Goal: Transaction & Acquisition: Purchase product/service

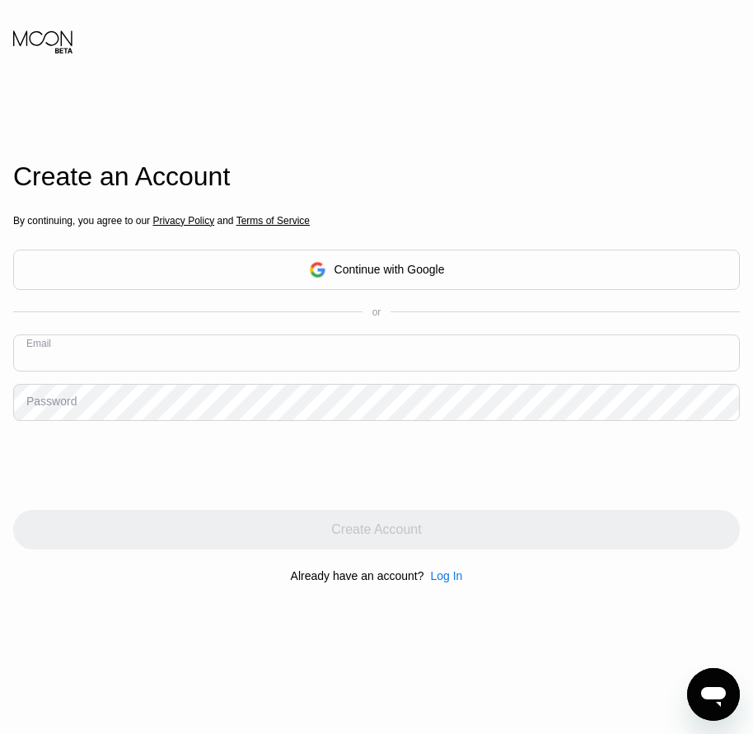
paste input "[EMAIL_ADDRESS][DOMAIN_NAME]"
type input "[EMAIL_ADDRESS][DOMAIN_NAME]"
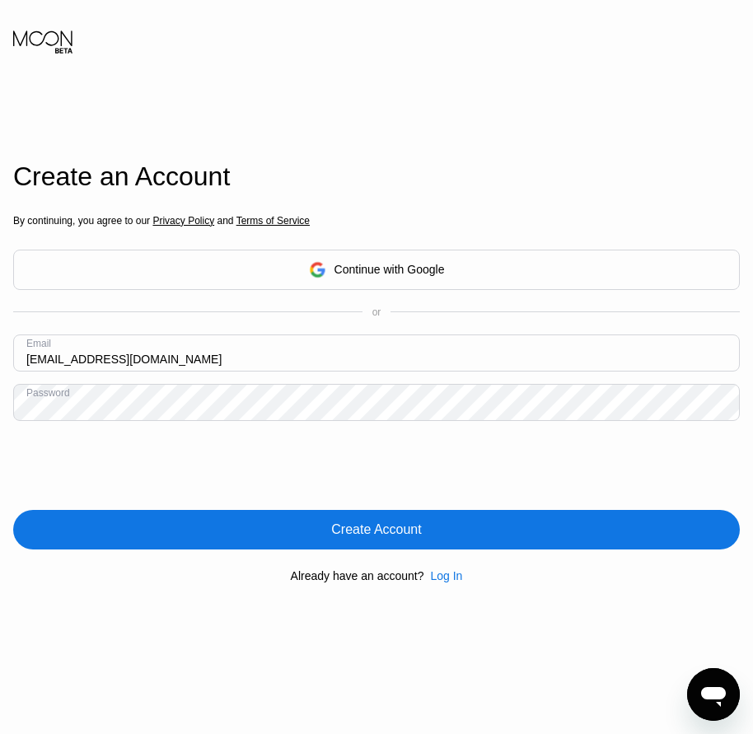
click at [393, 542] on div "Create Account" at bounding box center [376, 530] width 727 height 40
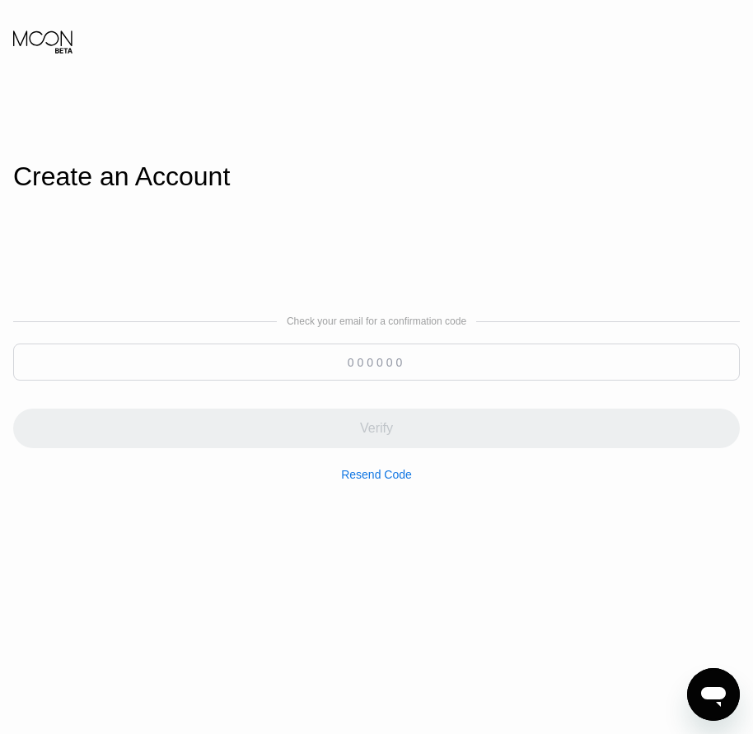
paste input "872157"
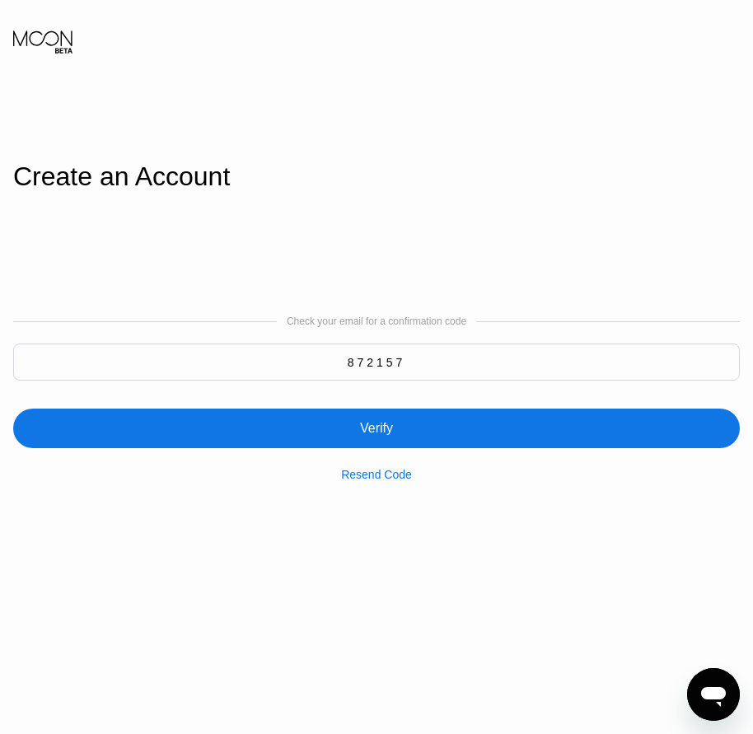
type input "872157"
click at [375, 431] on div "Verify" at bounding box center [376, 428] width 33 height 16
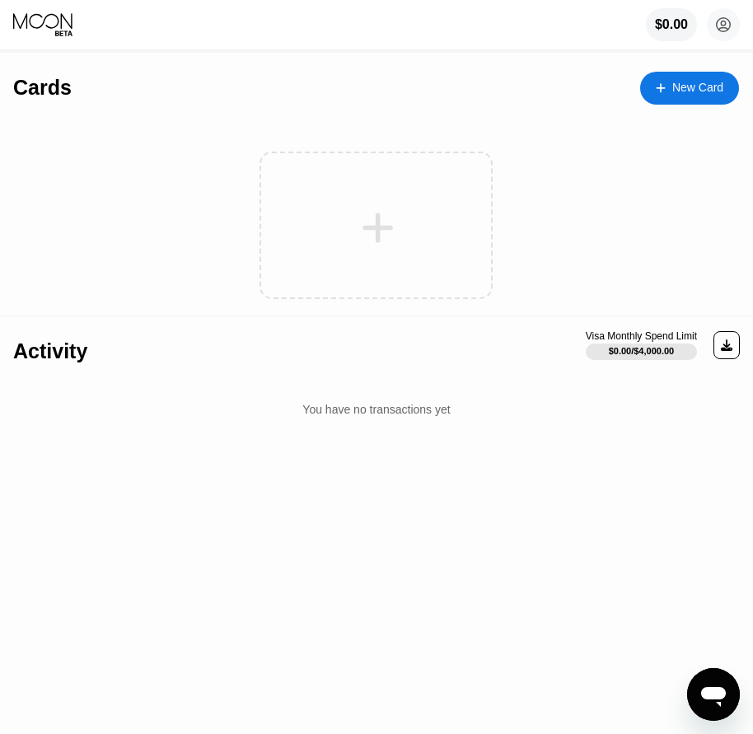
click at [677, 87] on div "New Card" at bounding box center [697, 88] width 51 height 14
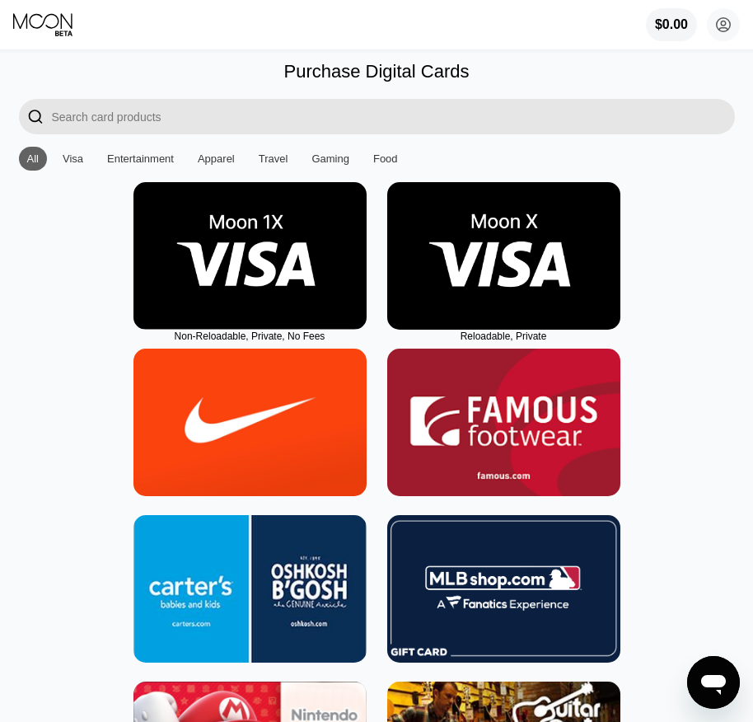
click at [520, 311] on img at bounding box center [503, 256] width 233 height 148
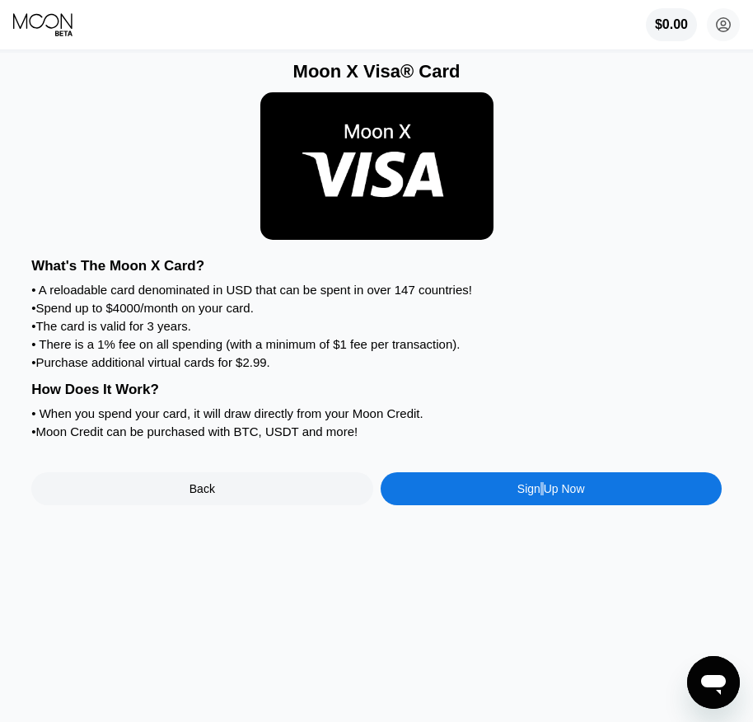
click at [541, 495] on div "Sign Up Now" at bounding box center [552, 488] width 68 height 13
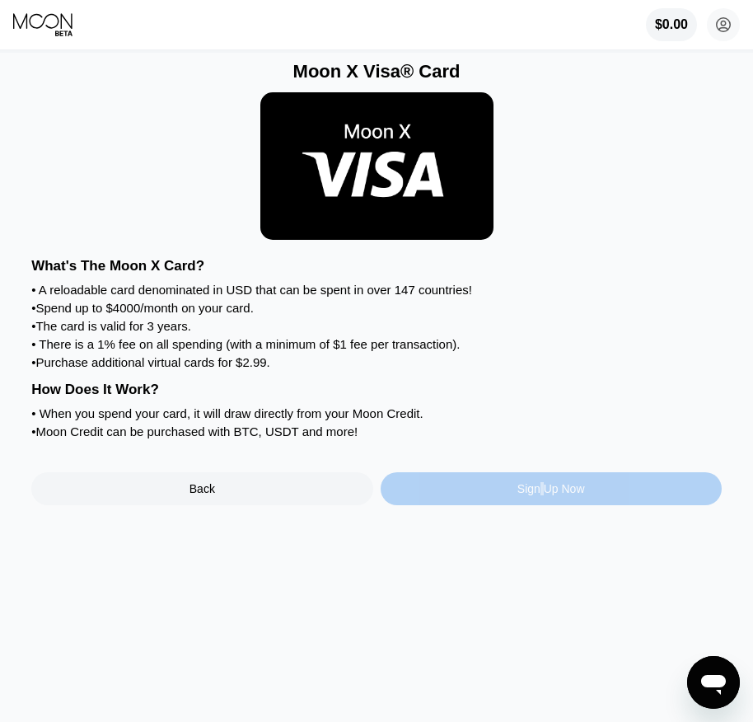
click at [542, 495] on div "Sign Up Now" at bounding box center [552, 488] width 68 height 13
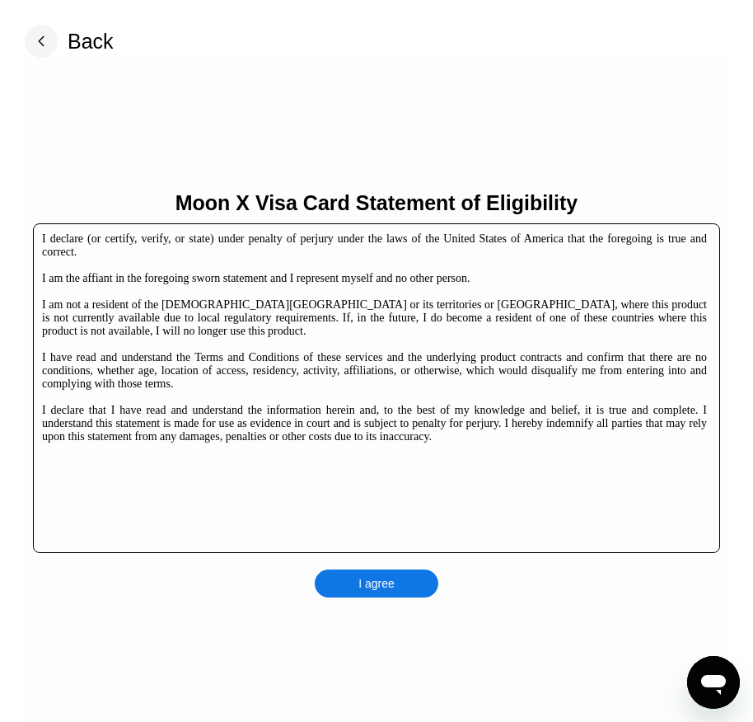
click at [428, 569] on div "I agree" at bounding box center [377, 583] width 124 height 28
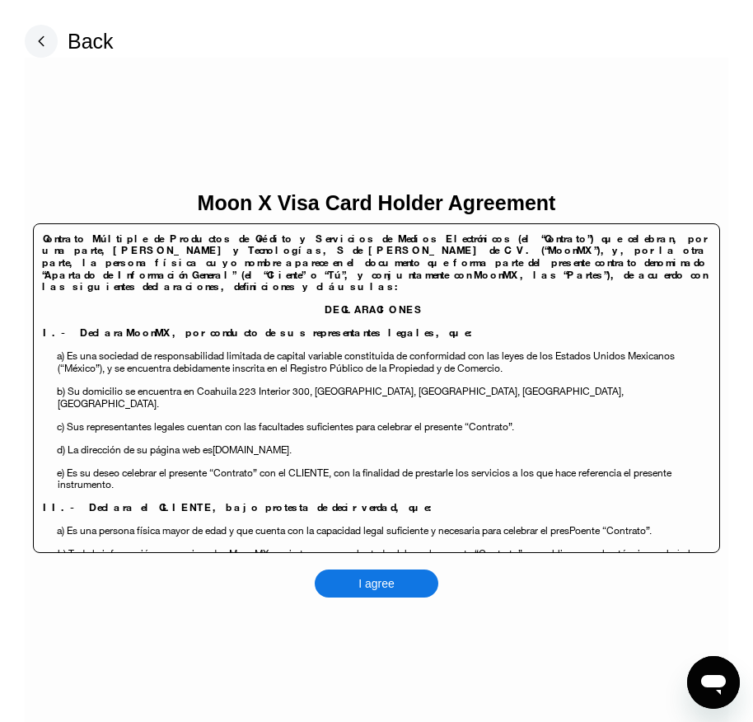
click at [411, 588] on div "I agree" at bounding box center [377, 583] width 124 height 28
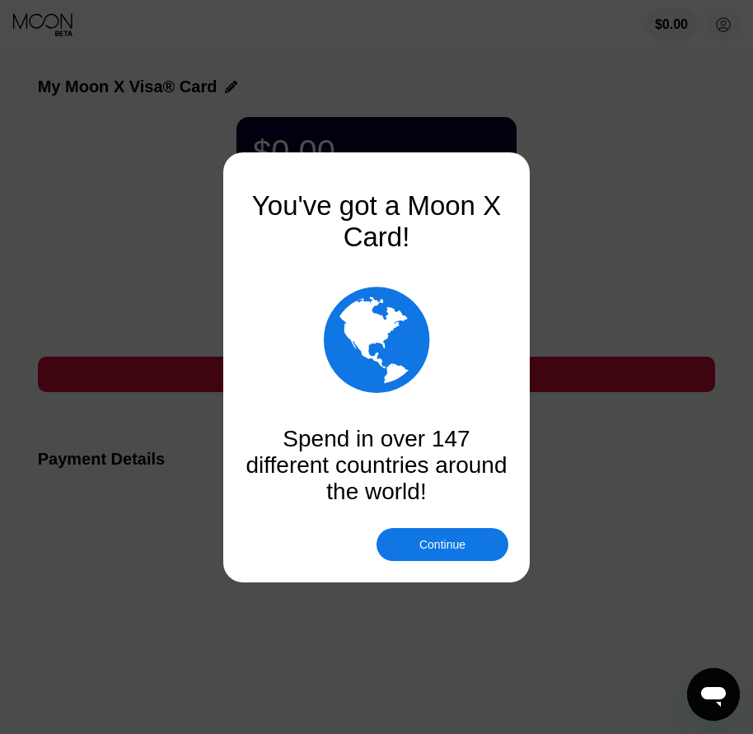
click at [433, 550] on div "Continue" at bounding box center [442, 544] width 46 height 13
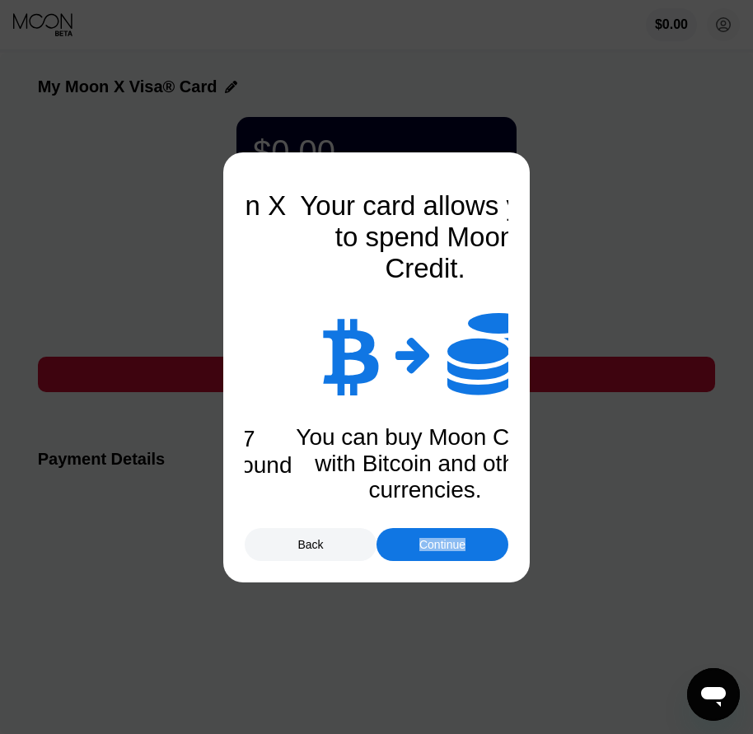
click at [433, 549] on div "Continue" at bounding box center [442, 544] width 46 height 13
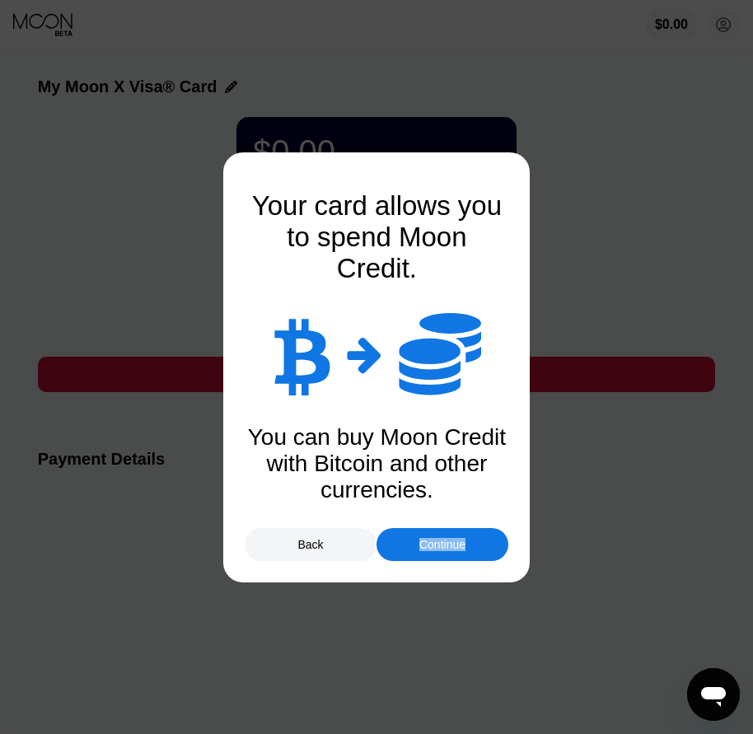
click at [440, 538] on div "Continue" at bounding box center [442, 544] width 46 height 13
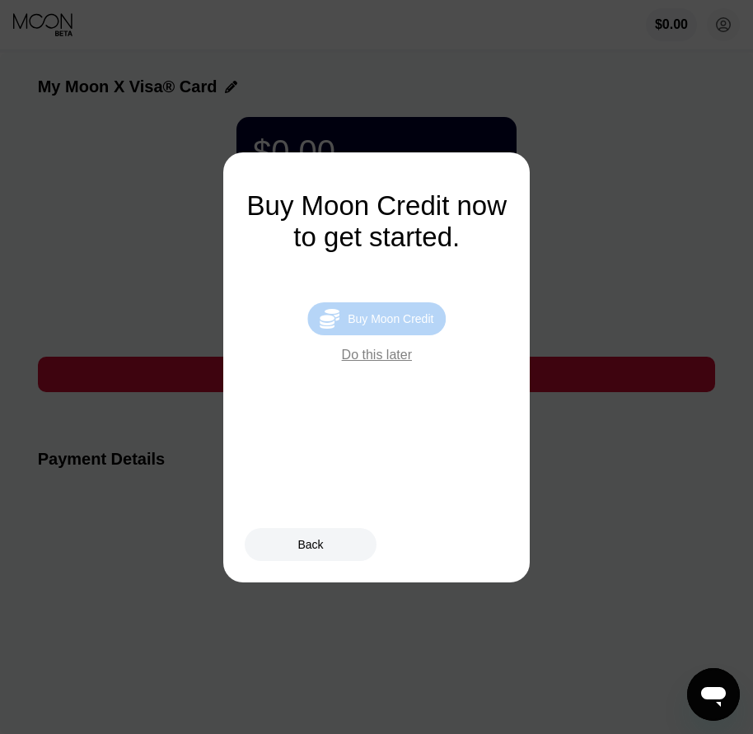
click at [406, 326] on div "Buy Moon Credit" at bounding box center [391, 318] width 86 height 13
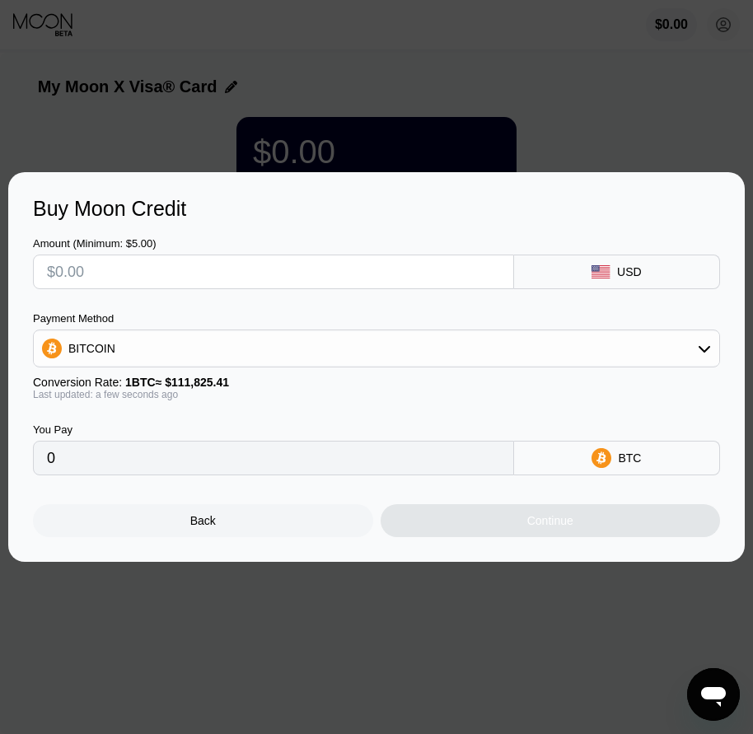
click at [238, 530] on div "Back" at bounding box center [203, 520] width 340 height 33
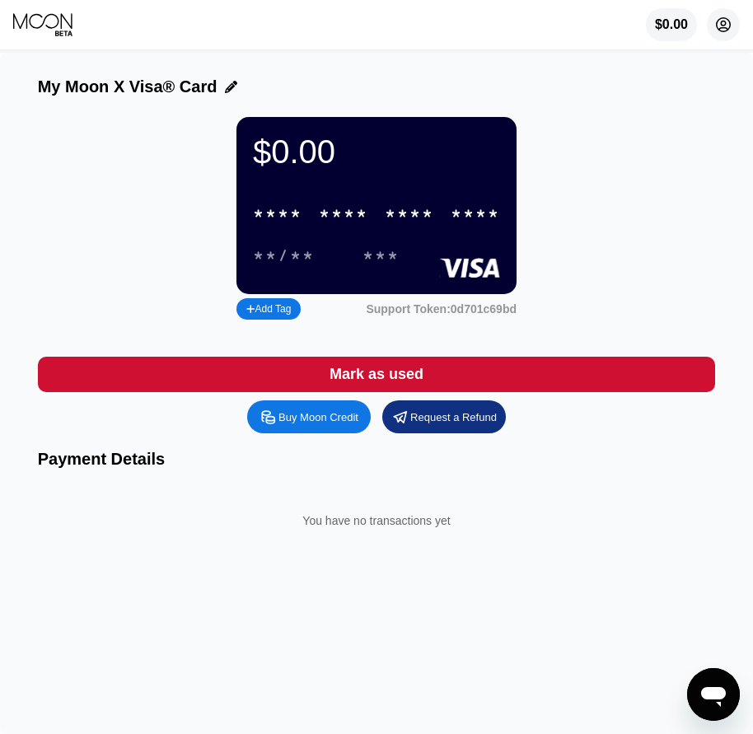
click at [717, 23] on icon at bounding box center [724, 25] width 14 height 14
